Goal: Find specific page/section: Find specific page/section

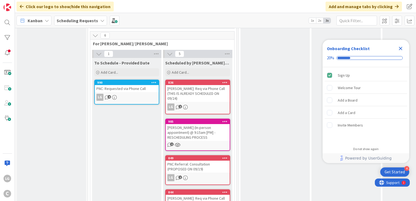
scroll to position [367, 0]
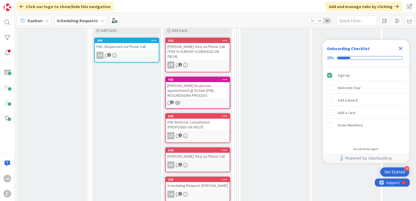
click at [404, 48] on div "Close Checklist" at bounding box center [400, 48] width 9 height 9
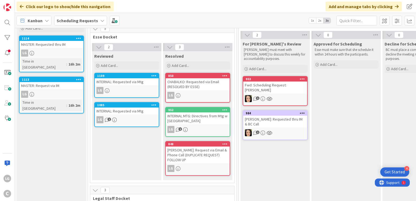
scroll to position [0, 0]
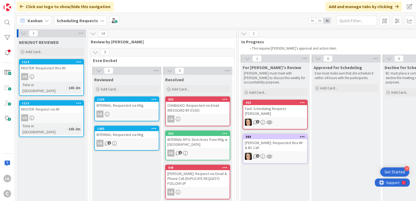
click at [132, 102] on div "INTERNAL: Requested via Mtg" at bounding box center [127, 105] width 64 height 7
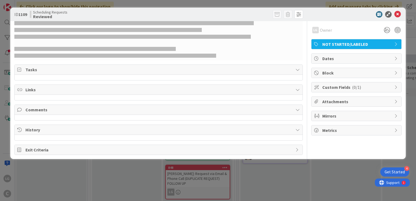
click at [334, 45] on span "NOT STARTED/LABELED" at bounding box center [356, 44] width 69 height 6
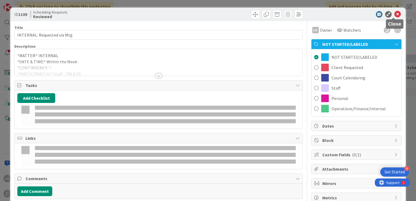
click at [394, 12] on icon at bounding box center [397, 14] width 6 height 6
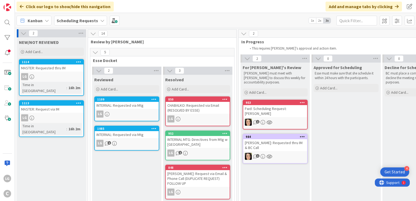
click at [63, 73] on div "LG" at bounding box center [51, 76] width 64 height 7
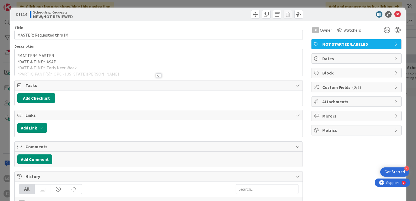
click at [156, 74] on div at bounding box center [159, 75] width 6 height 4
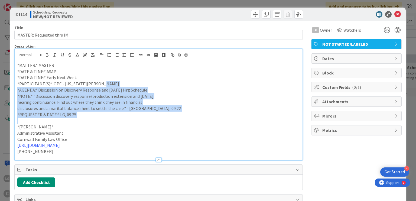
drag, startPoint x: 171, startPoint y: 84, endPoint x: 172, endPoint y: 121, distance: 36.8
click at [172, 121] on div "*MATTER:* MASTER *DATE & TIME:* ASAP *DATE & TIME:* Early Next Week *PARTICIPAN…" at bounding box center [159, 110] width 288 height 99
click at [172, 121] on p at bounding box center [158, 121] width 282 height 6
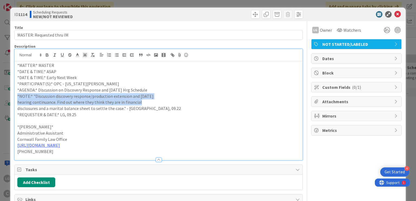
drag, startPoint x: 173, startPoint y: 103, endPoint x: 176, endPoint y: 83, distance: 19.7
click at [176, 84] on div "*MATTER:* MASTER *DATE & TIME:* ASAP *DATE & TIME:* Early Next Week *PARTICIPAN…" at bounding box center [159, 110] width 288 height 99
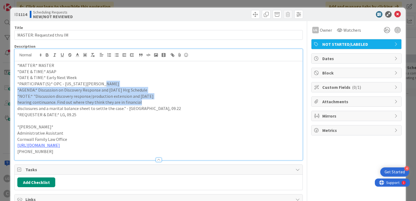
click at [176, 83] on p "*PARTICIPANT(S):* OPC - [US_STATE][PERSON_NAME]" at bounding box center [158, 84] width 282 height 6
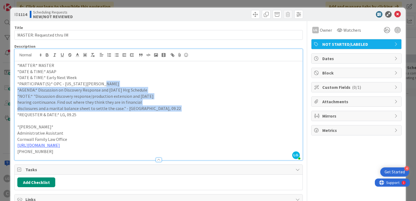
click at [177, 110] on div "*MATTER:* MASTER *DATE & TIME:* ASAP *DATE & TIME:* Early Next Week *PARTICIPAN…" at bounding box center [159, 110] width 288 height 99
click at [177, 110] on p "disclosures and a marital balance sheet to settle the case." - BC, 09.22" at bounding box center [158, 108] width 282 height 6
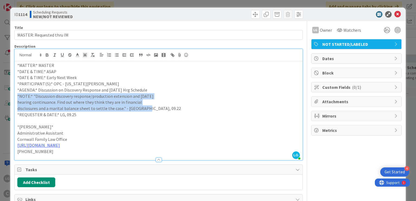
drag, startPoint x: 177, startPoint y: 110, endPoint x: 178, endPoint y: 89, distance: 21.1
click at [178, 89] on div "*MATTER:* MASTER *DATE & TIME:* ASAP *DATE & TIME:* Early Next Week *PARTICIPAN…" at bounding box center [159, 110] width 288 height 99
click at [178, 89] on p "*AGENDA:* Discussion on Discovery Response and [DATE] Hrg Schedule" at bounding box center [158, 90] width 282 height 6
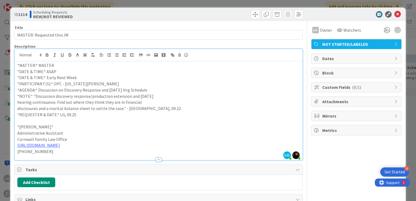
click at [179, 96] on p "*NOTE:* "Discussion discovery response/production extension and Nov 20" at bounding box center [158, 96] width 282 height 6
click at [160, 100] on p "hearing continuance. Find out where they think they are in financial" at bounding box center [158, 102] width 282 height 6
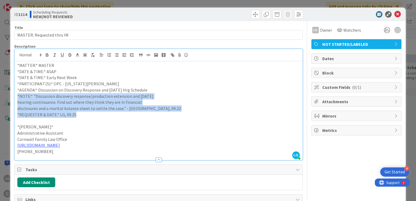
drag, startPoint x: 160, startPoint y: 89, endPoint x: 160, endPoint y: 117, distance: 27.3
click at [160, 117] on div "*MATTER:* MASTER *DATE & TIME:* ASAP *DATE & TIME:* Early Next Week *PARTICIPAN…" at bounding box center [159, 110] width 288 height 99
click at [160, 117] on p "*REQUESTER & DATE:* LG, 09.25" at bounding box center [158, 115] width 282 height 6
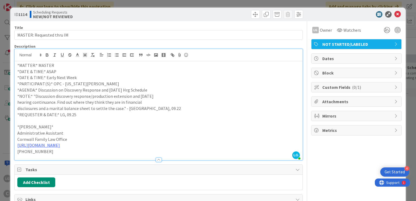
drag, startPoint x: 162, startPoint y: 102, endPoint x: 164, endPoint y: 93, distance: 9.0
click at [163, 98] on div "*MATTER:* MASTER *DATE & TIME:* ASAP *DATE & TIME:* Early Next Week *PARTICIPAN…" at bounding box center [159, 110] width 288 height 99
click at [164, 93] on p "*NOTE:* "Discussion discovery response/production extension and Nov 20" at bounding box center [158, 96] width 282 height 6
click at [170, 99] on p "*NOTE:* "Discussion discovery response/production extension and Nov 20" at bounding box center [158, 96] width 282 height 6
click at [170, 91] on p "*AGENDA:* Discussion on Discovery Response and [DATE] Hrg Schedule" at bounding box center [158, 90] width 282 height 6
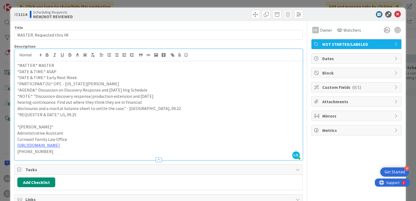
click at [168, 97] on p "*NOTE:* "Discussion discovery response/production extension and Nov 20" at bounding box center [158, 96] width 282 height 6
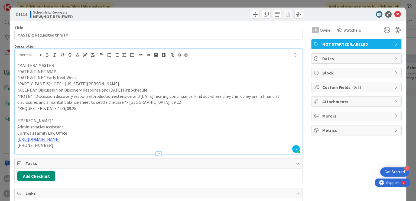
click at [280, 97] on p "*NOTE:* "Discussion discovery response/production extension and Nov 20 hearing …" at bounding box center [158, 96] width 282 height 6
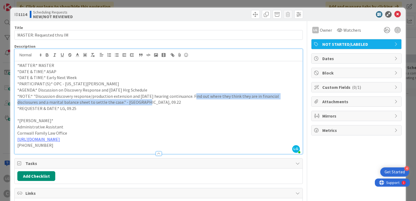
drag, startPoint x: 193, startPoint y: 97, endPoint x: 193, endPoint y: 106, distance: 8.9
click at [193, 106] on div "*MATTER:* MASTER *DATE & TIME:* ASAP *DATE & TIME:* Early Next Week *PARTICIPAN…" at bounding box center [159, 107] width 288 height 93
click at [193, 106] on p "*REQUESTER & DATE:* LG, 09.25" at bounding box center [158, 108] width 282 height 6
drag, startPoint x: 195, startPoint y: 97, endPoint x: 195, endPoint y: 105, distance: 7.3
click at [195, 105] on div "*MATTER:* MASTER *DATE & TIME:* ASAP *DATE & TIME:* Early Next Week *PARTICIPAN…" at bounding box center [159, 107] width 288 height 93
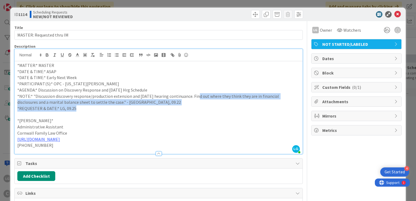
click at [195, 105] on p "*REQUESTER & DATE:* LG, 09.25" at bounding box center [158, 108] width 282 height 6
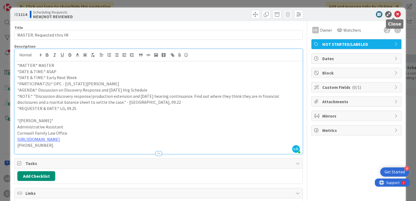
click at [394, 12] on icon at bounding box center [397, 14] width 6 height 6
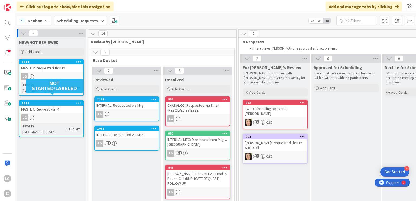
click at [57, 106] on div "MASTER: Request via IM" at bounding box center [51, 109] width 64 height 7
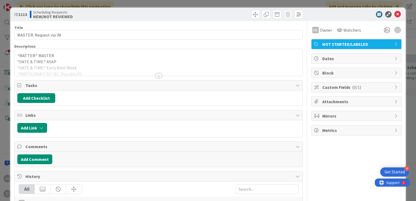
click at [153, 74] on div at bounding box center [159, 69] width 288 height 14
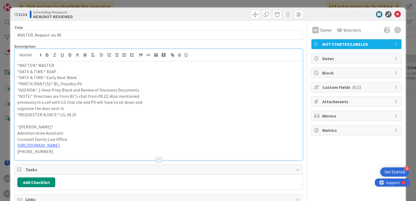
click at [155, 93] on p "*NOTE:* Directives are from BC's chat from 09.22; Also mentioned" at bounding box center [158, 96] width 282 height 6
click at [161, 90] on p "*AGENDA:* 2-Hour Prep Block and Review of Discovery Documents" at bounding box center [158, 90] width 282 height 6
click at [141, 94] on p "*NOTE:* Directives are from BC's chat from 09.22; Also mentioned" at bounding box center [158, 96] width 282 height 6
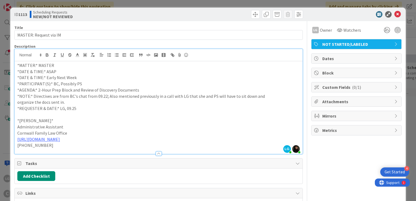
click at [279, 98] on p "*NOTE:* Directives are from BC's chat from 09.22; Also mentioned previously in …" at bounding box center [158, 96] width 282 height 6
drag, startPoint x: 261, startPoint y: 98, endPoint x: 260, endPoint y: 113, distance: 15.2
click at [260, 113] on div "*MATTER:* MASTER *DATE & TIME:* ASAP *DATE & TIME:* Early Next Week *PARTICIPAN…" at bounding box center [159, 107] width 288 height 93
click at [260, 113] on p at bounding box center [158, 115] width 282 height 6
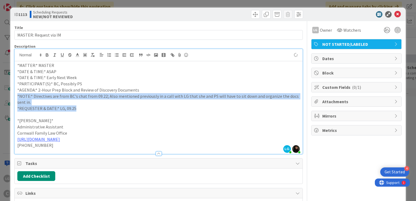
drag, startPoint x: 254, startPoint y: 91, endPoint x: 253, endPoint y: 88, distance: 3.3
click at [253, 88] on div "*MATTER:* MASTER *DATE & TIME:* ASAP *DATE & TIME:* Early Next Week *PARTICIPAN…" at bounding box center [159, 107] width 288 height 93
click at [253, 87] on p "*AGENDA:* 2-Hour Prep Block and Review of Discovery Documents" at bounding box center [158, 90] width 282 height 6
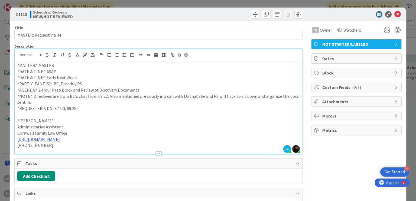
click at [208, 96] on p "*NOTE:* Directives are from BC's chat from 09.22; Also mentioned previously in …" at bounding box center [158, 99] width 282 height 12
click at [180, 97] on p "*NOTE:* Directives are from BC's chat from 09.22; Also mentioned previously in …" at bounding box center [158, 99] width 282 height 12
click at [394, 12] on icon at bounding box center [397, 14] width 6 height 6
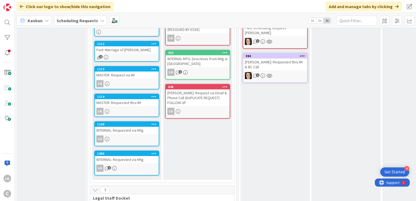
scroll to position [81, 0]
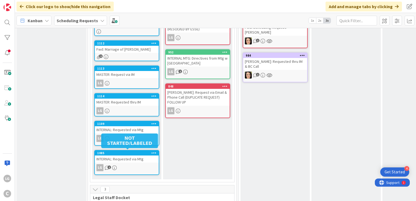
click at [137, 160] on div "INTERNAL: Requested via Mtg" at bounding box center [127, 158] width 64 height 7
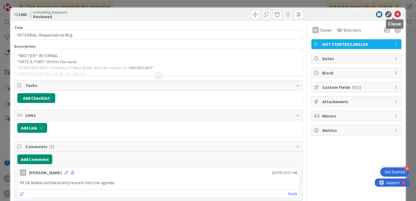
click at [394, 14] on icon at bounding box center [397, 14] width 6 height 6
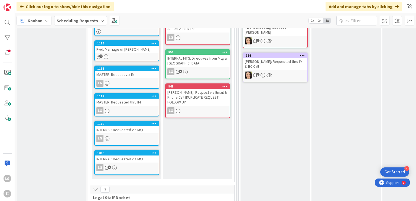
click at [131, 137] on div "LG" at bounding box center [127, 138] width 64 height 7
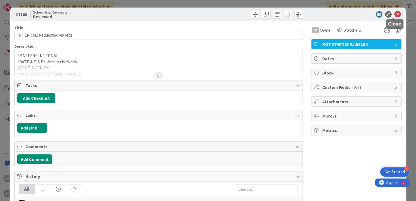
click at [394, 11] on icon at bounding box center [397, 14] width 6 height 6
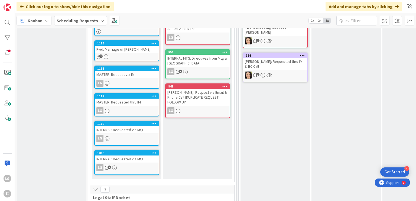
click at [126, 157] on div "INTERNAL: Requested via Mtg" at bounding box center [127, 158] width 64 height 7
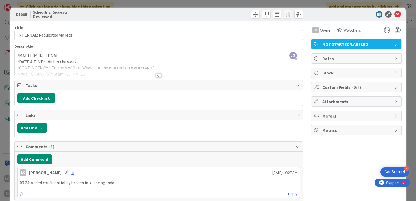
click at [160, 74] on div at bounding box center [159, 69] width 288 height 14
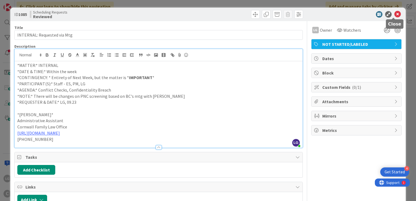
click at [395, 15] on icon at bounding box center [397, 14] width 6 height 6
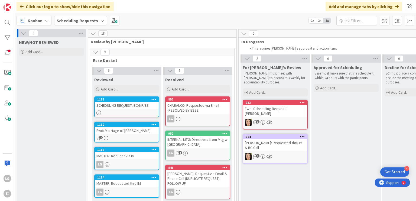
scroll to position [162, 0]
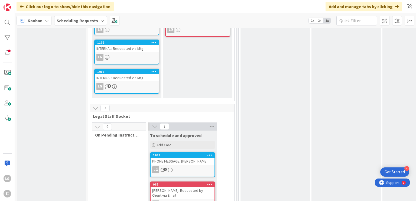
click at [135, 74] on div "INTERNAL: Requested via Mtg" at bounding box center [127, 77] width 64 height 7
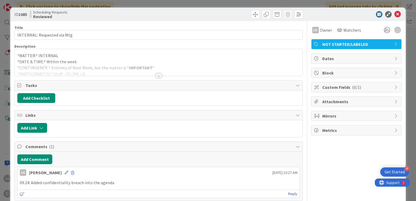
click at [157, 77] on div at bounding box center [159, 75] width 6 height 4
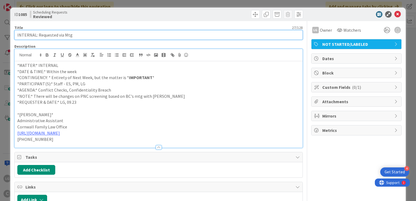
click at [39, 32] on input "INTERNAL: Requested via Mtg" at bounding box center [158, 35] width 288 height 10
type input "INTERNAL: Conflict Check & Confidentiality Breach Mtg (Requested via Mtg)"
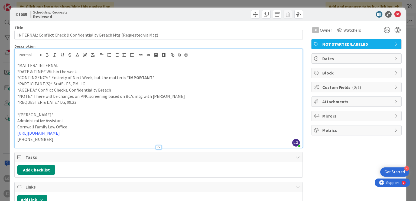
click at [395, 13] on icon at bounding box center [397, 14] width 6 height 6
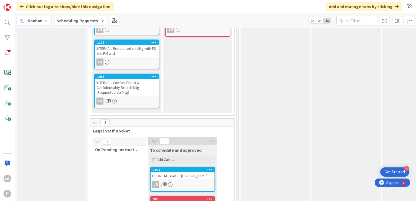
click at [131, 57] on div "1109 INTERNAL: Requested via Mtg with ES and PM and LG" at bounding box center [126, 55] width 65 height 30
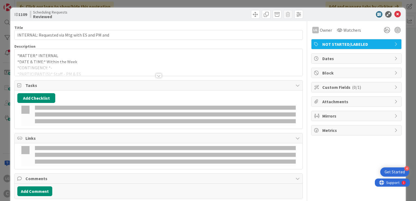
type input "INTERNAL: Requested via Mtg with ES and PM and 60 day check in with Laine"
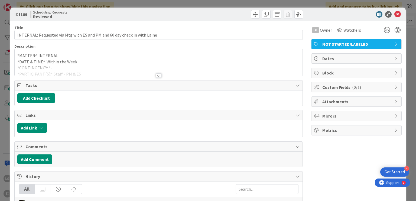
click at [158, 75] on div at bounding box center [159, 75] width 6 height 4
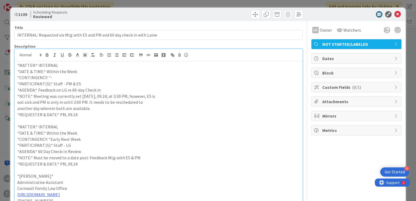
click at [394, 14] on icon at bounding box center [397, 14] width 6 height 6
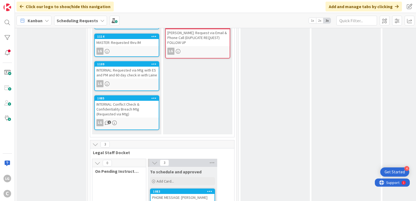
scroll to position [108, 0]
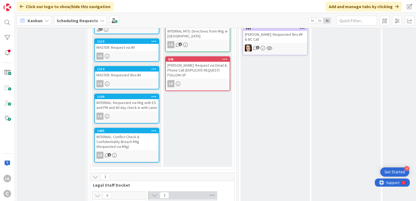
click at [123, 80] on div "LG" at bounding box center [127, 83] width 64 height 7
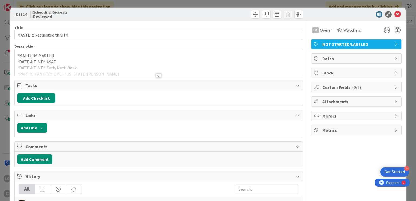
click at [156, 74] on div at bounding box center [159, 75] width 6 height 4
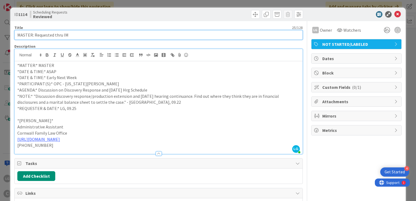
click at [35, 34] on input "MASTER: Requested thru IM" at bounding box center [158, 35] width 288 height 10
type input "MASTER: (Call with OPC) Requested thru IM"
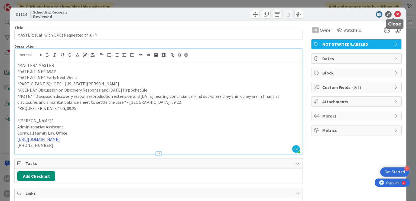
click at [394, 13] on icon at bounding box center [397, 14] width 6 height 6
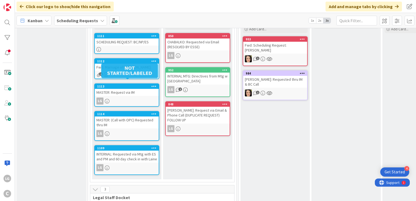
scroll to position [54, 0]
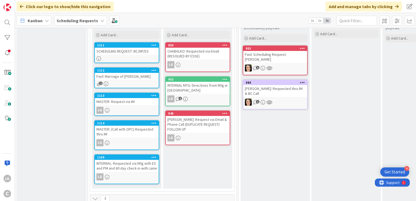
click at [131, 106] on div "1113 MASTER: Request via IM LG" at bounding box center [126, 104] width 65 height 23
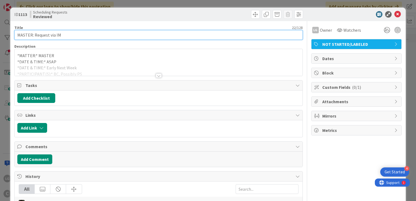
click at [34, 35] on input "MASTER: Request via IM" at bounding box center [158, 35] width 288 height 10
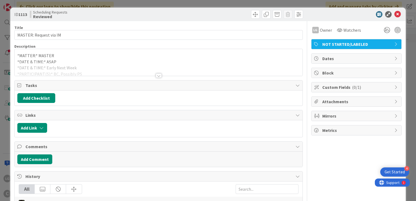
click at [156, 74] on div at bounding box center [159, 75] width 6 height 4
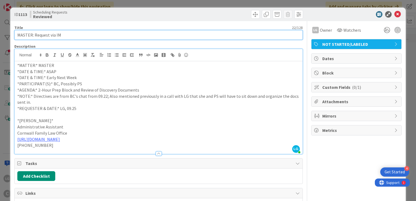
click at [34, 35] on input "MASTER: Request via IM" at bounding box center [158, 35] width 288 height 10
type input "MASTER: Docs Review Block (Request via IM)"
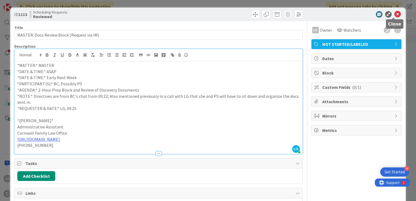
click at [394, 9] on div "ID 1113 Scheduling Requests Reviewed" at bounding box center [207, 15] width 395 height 14
click at [394, 15] on icon at bounding box center [397, 14] width 6 height 6
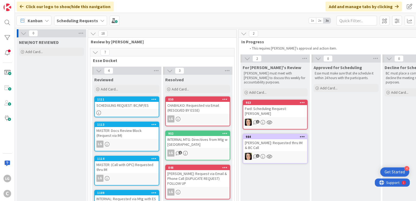
click at [142, 106] on div "SCHEDULING REQUEST: BC/NP/ES" at bounding box center [127, 105] width 64 height 7
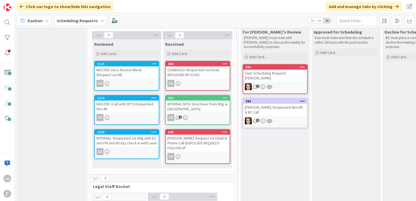
scroll to position [54, 0]
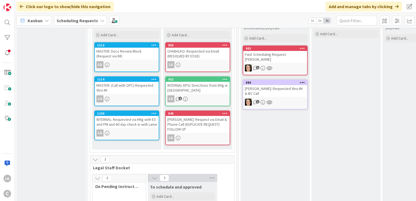
click at [122, 89] on div "MASTER: (Call with OPC) Requested thru IM" at bounding box center [127, 88] width 64 height 12
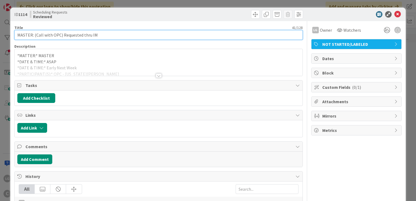
click at [60, 37] on input "MASTER: (Call with OPC) Requested thru IM" at bounding box center [158, 35] width 288 height 10
type input "MASTER: Call with OPC (Requested thru IM)"
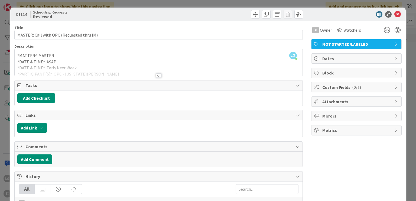
click at [199, 11] on div at bounding box center [231, 14] width 143 height 9
click at [394, 13] on icon at bounding box center [397, 14] width 6 height 6
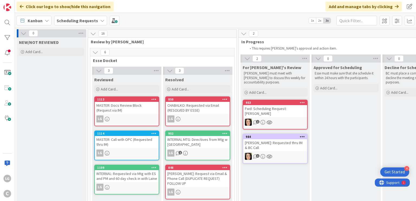
click at [140, 52] on div "6" at bounding box center [162, 52] width 144 height 8
click at [96, 52] on icon at bounding box center [95, 52] width 6 height 6
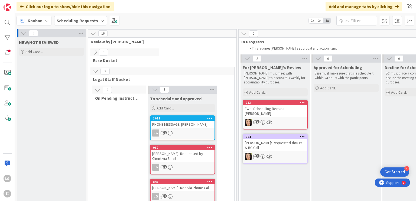
click at [96, 35] on button at bounding box center [93, 33] width 7 height 7
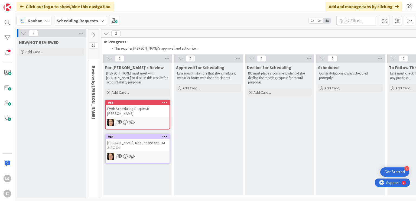
click at [96, 35] on icon at bounding box center [93, 35] width 6 height 6
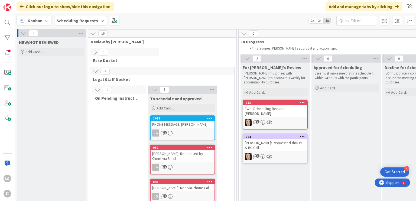
click at [97, 55] on button at bounding box center [95, 52] width 7 height 7
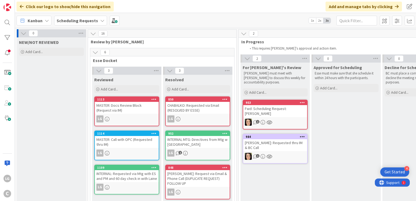
click at [96, 54] on icon at bounding box center [95, 52] width 6 height 6
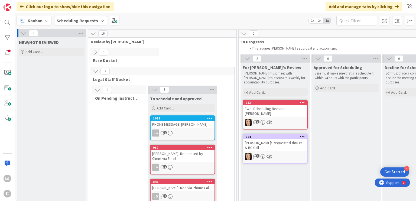
click at [96, 54] on icon at bounding box center [95, 52] width 6 height 6
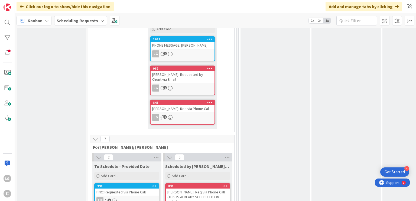
scroll to position [177, 0]
